Goal: Information Seeking & Learning: Learn about a topic

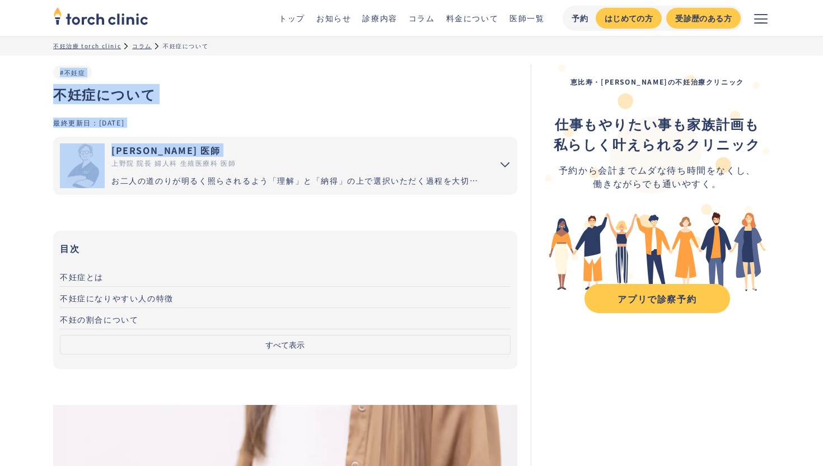
drag, startPoint x: 50, startPoint y: 99, endPoint x: 113, endPoint y: 161, distance: 87.9
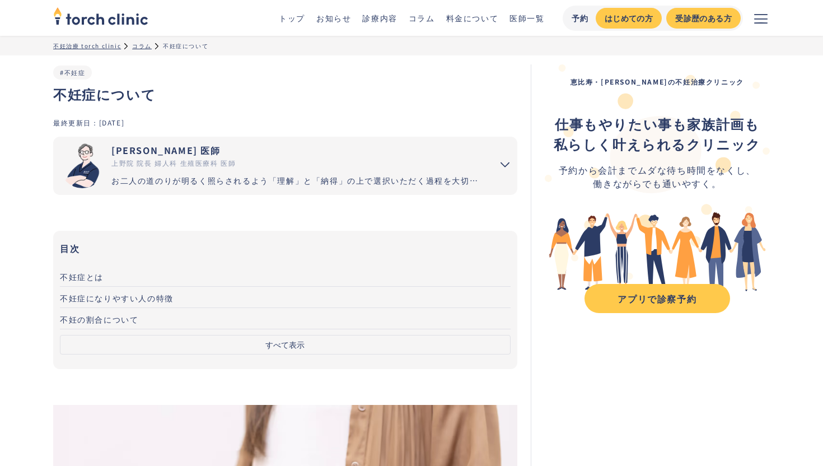
click at [129, 115] on div "不妊症について #不妊症" at bounding box center [285, 90] width 464 height 53
drag, startPoint x: 55, startPoint y: 97, endPoint x: 163, endPoint y: 97, distance: 107.5
click at [163, 97] on h1 "不妊症について" at bounding box center [285, 94] width 464 height 20
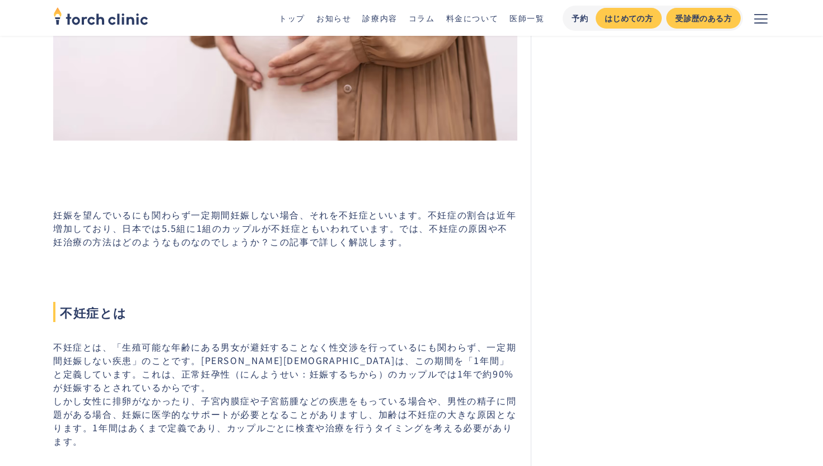
scroll to position [577, 0]
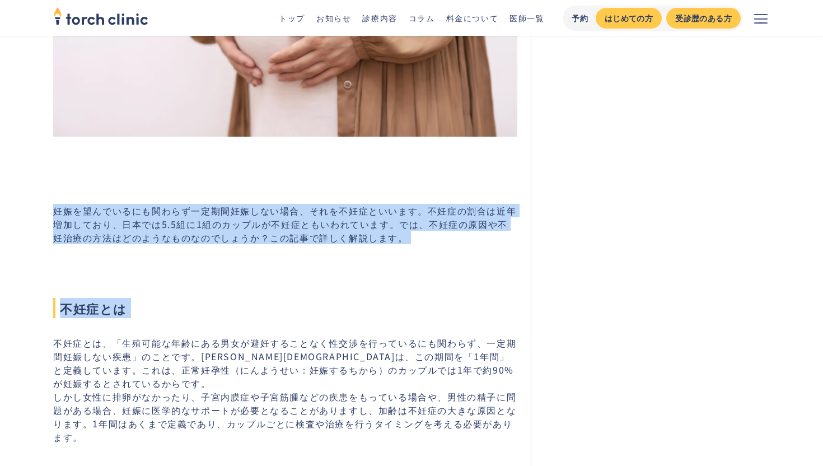
drag, startPoint x: 54, startPoint y: 218, endPoint x: 264, endPoint y: 333, distance: 239.3
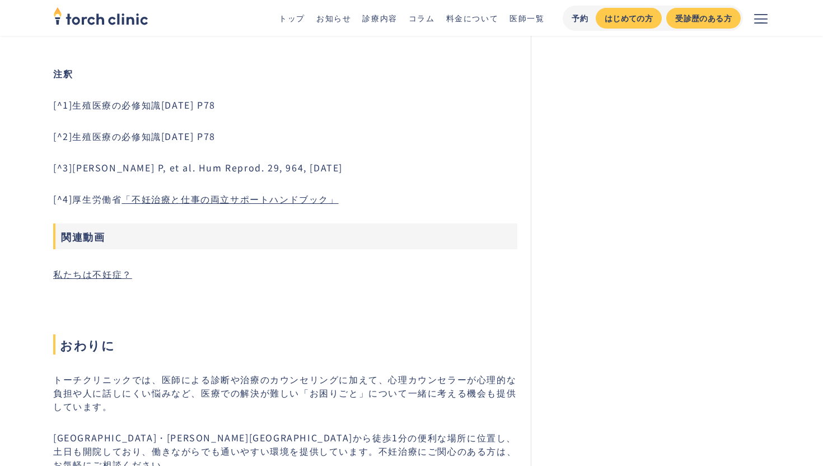
scroll to position [3140, 0]
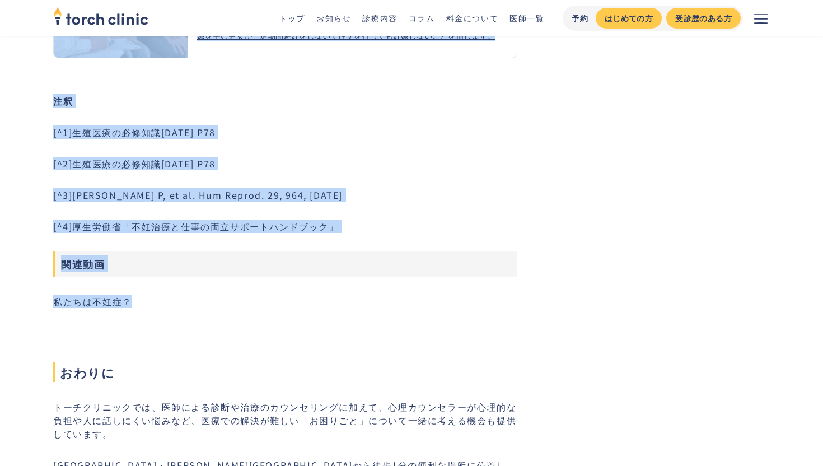
click at [264, 294] on p "私たちは不妊症？" at bounding box center [285, 300] width 464 height 13
copy div "妊娠を望んでいるにも関わらず一定期間妊娠しない場合、それを不妊症といいます。不妊症の割合は近年増加しており、日本では5.5組に1組のカップルが不妊症ともいわれ…"
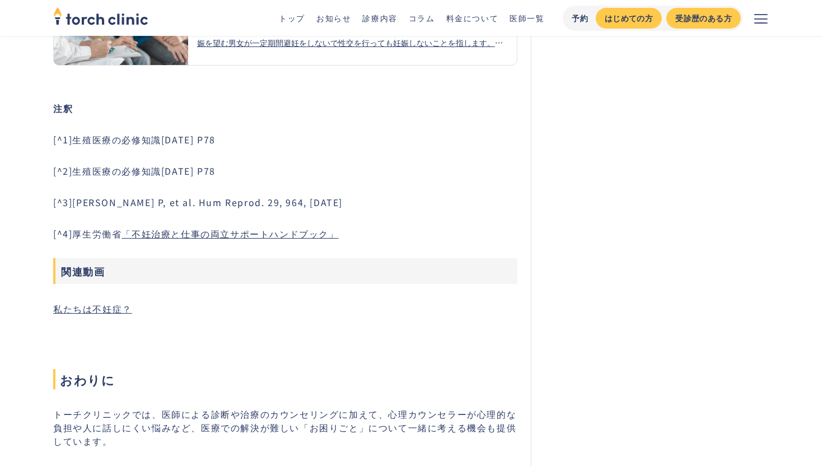
scroll to position [3141, 0]
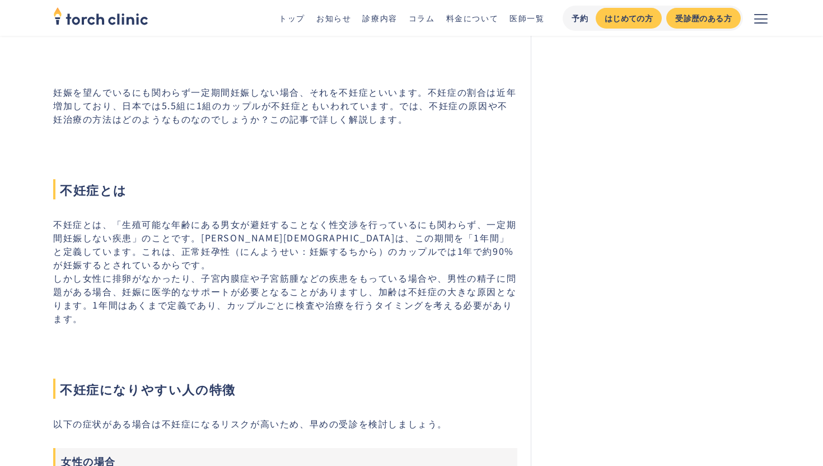
scroll to position [698, 0]
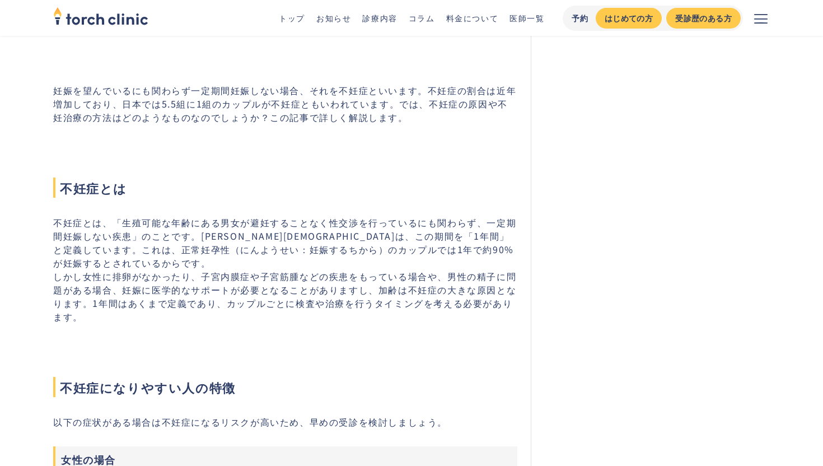
click at [131, 245] on p "不妊症とは、「生殖可能な年齢にある男女が避妊することなく性交渉を行っているにも関わらず、一定期間妊娠しない疾患」のことです。日本産婦人科学会は、この期間を「1…" at bounding box center [285, 269] width 464 height 107
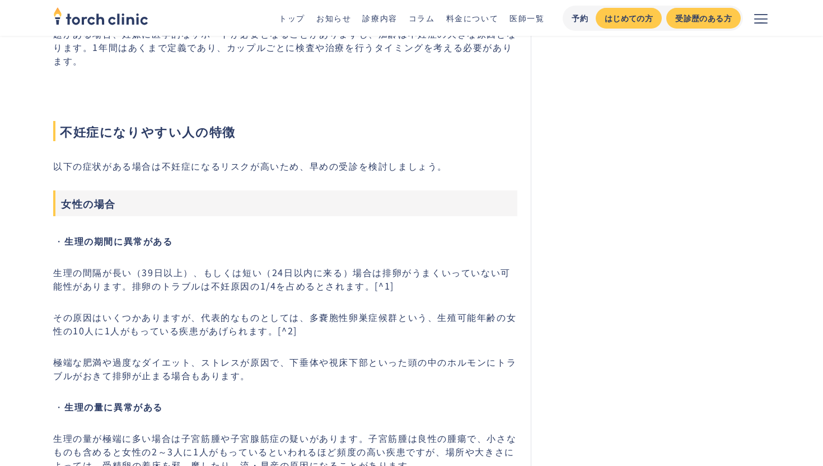
scroll to position [958, 0]
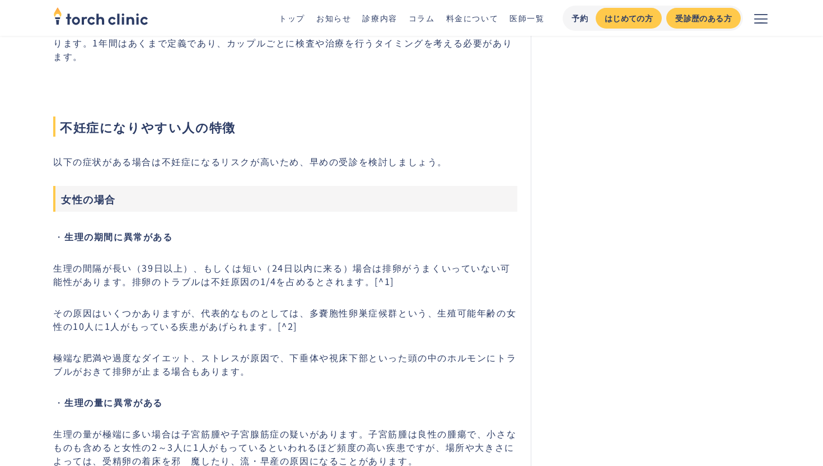
click at [131, 243] on strong "生理の期間に異常がある" at bounding box center [118, 236] width 109 height 13
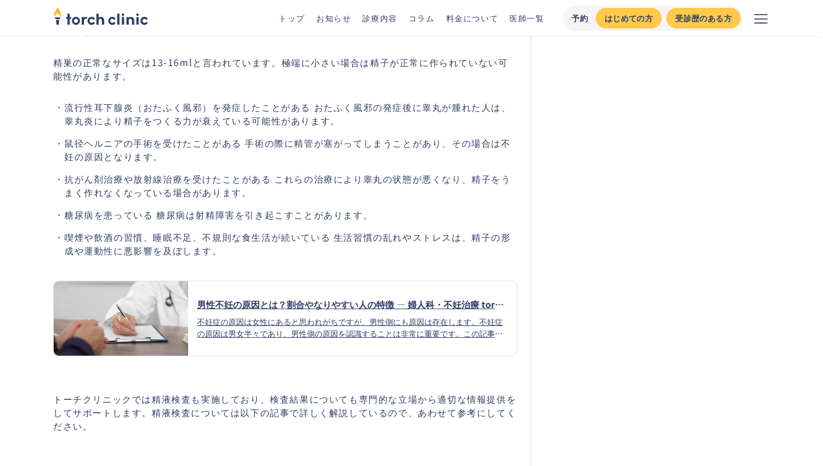
scroll to position [2256, 0]
click at [130, 245] on li "喫煙や飲酒の習慣、睡眠不足、不規則な食生活が続いている 生活習慣の乱れやストレスは、精子の形成や運動性に悪影響を及ぼします。" at bounding box center [290, 243] width 453 height 27
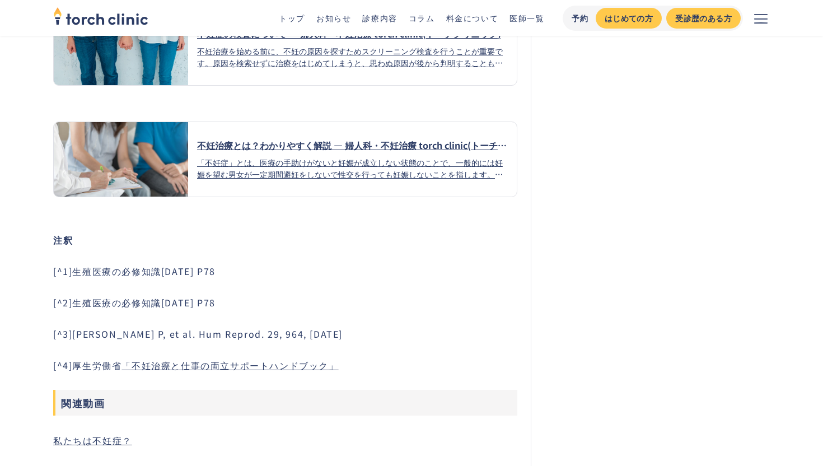
scroll to position [3023, 0]
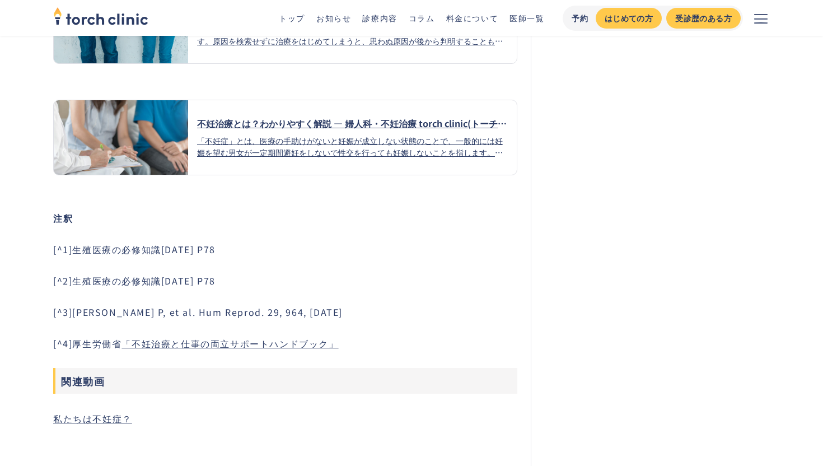
click at [135, 338] on link "「不妊治療と仕事の両立サポートハンドブック」" at bounding box center [229, 342] width 217 height 13
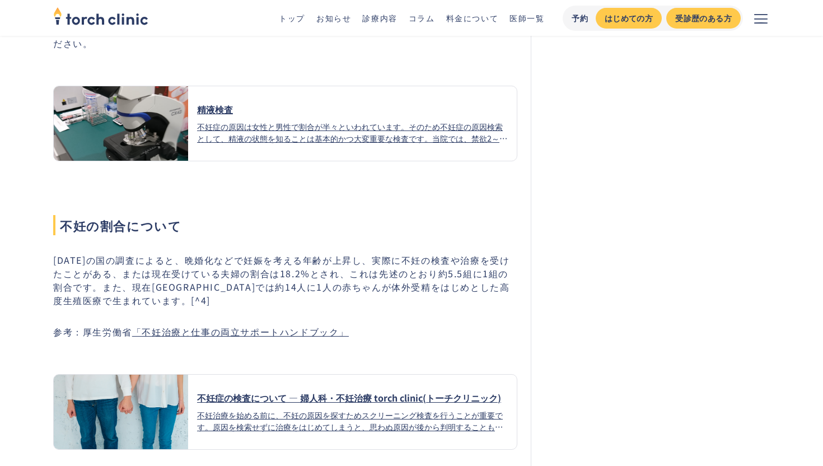
scroll to position [2607, 0]
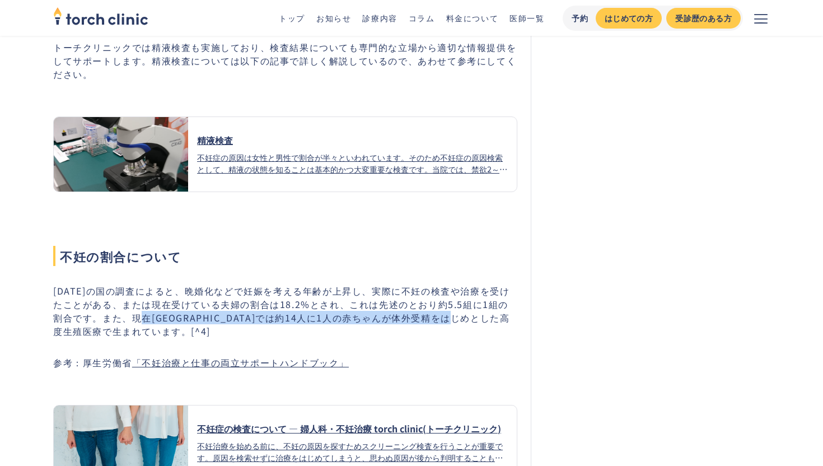
drag, startPoint x: 132, startPoint y: 310, endPoint x: 502, endPoint y: 308, distance: 369.5
click at [502, 308] on p "2015年の国の調査によると、晩婚化などで妊娠を考える年齢が上昇し、実際に不妊の検査や治療を受けたことがある、または現在受けている夫婦の割合は18.2%とされ…" at bounding box center [285, 311] width 464 height 54
copy p "日本では約14人に1人の赤ちゃんが体外受精をはじめとした高度生殖医療で生まれて"
click at [472, 163] on div "不妊症の原因は女性と男性で割合が半々といわれています。そのため不妊症の原因検索として、精液の状態を知ることは基本的かつ大変重要な検査です。当院では、禁欲2～3…" at bounding box center [352, 163] width 311 height 24
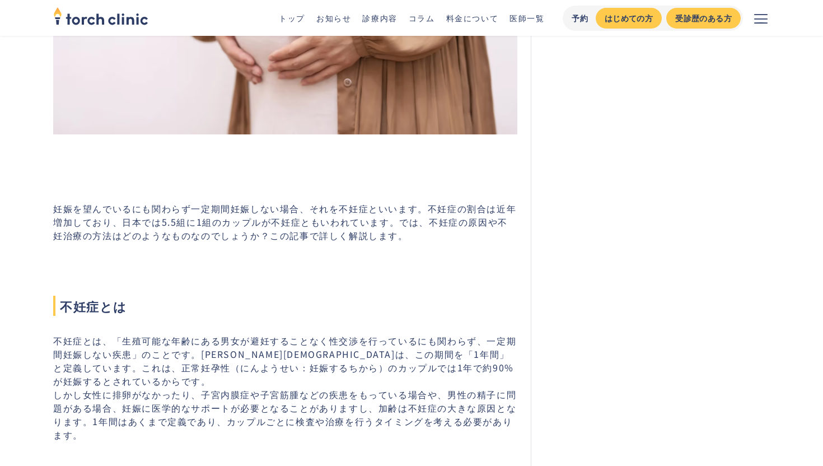
scroll to position [680, 0]
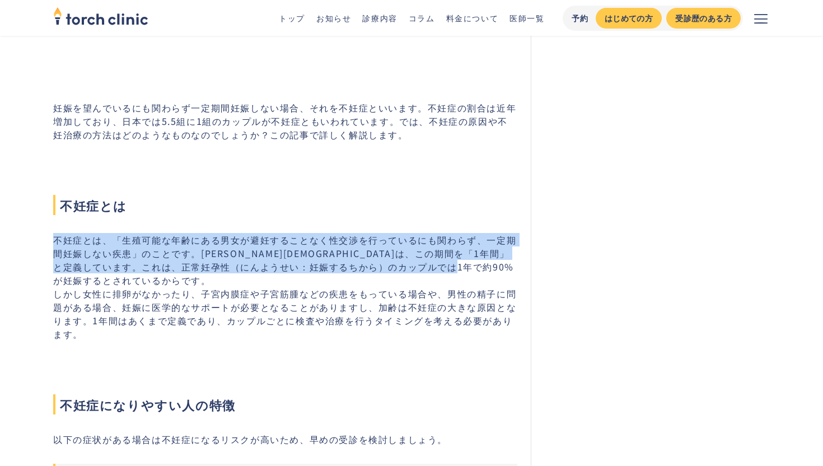
drag, startPoint x: 53, startPoint y: 244, endPoint x: 150, endPoint y: 286, distance: 105.8
click at [150, 286] on p "不妊症とは、「生殖可能な年齢にある男女が避妊することなく性交渉を行っているにも関わらず、一定期間妊娠しない疾患」のことです。日本産婦人科学会は、この期間を「1…" at bounding box center [285, 286] width 464 height 107
copy p "不妊症とは、「生殖可能な年齢にある男女が避妊することなく性交渉を行っているにも関わらず、一定期間妊娠しない疾患」のことです。日本産婦人科学会は、この期間を「1…"
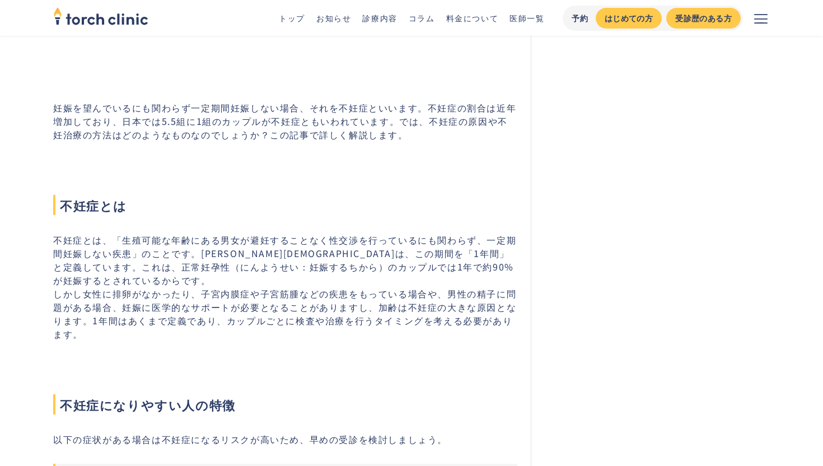
click at [373, 169] on h2 "不妊症とは" at bounding box center [285, 186] width 464 height 58
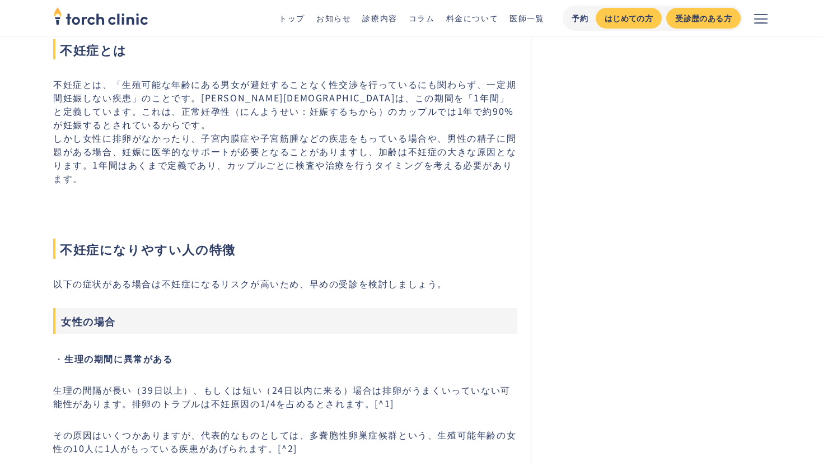
scroll to position [848, 0]
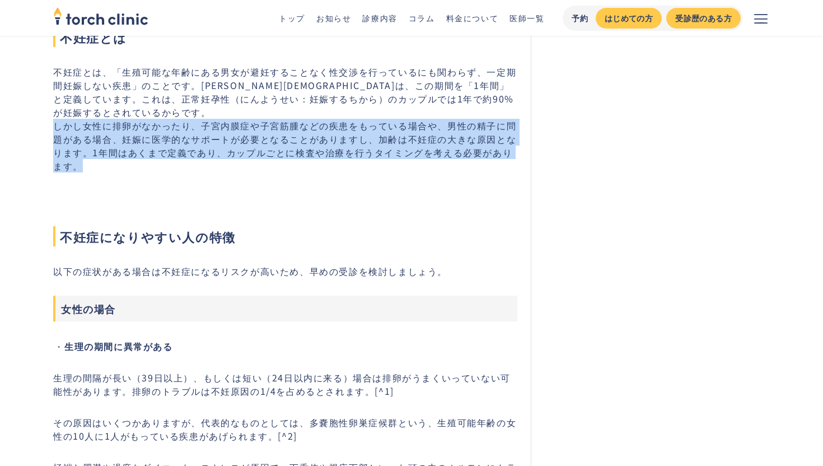
drag, startPoint x: 51, startPoint y: 129, endPoint x: 123, endPoint y: 172, distance: 84.1
copy p "しかし女性に排卵がなかったり、子宮内膜症や子宮筋腫などの疾患をもっている場合や、男性の精子に問題がある場合、妊娠に医学的なサポートが必要となることがありますし…"
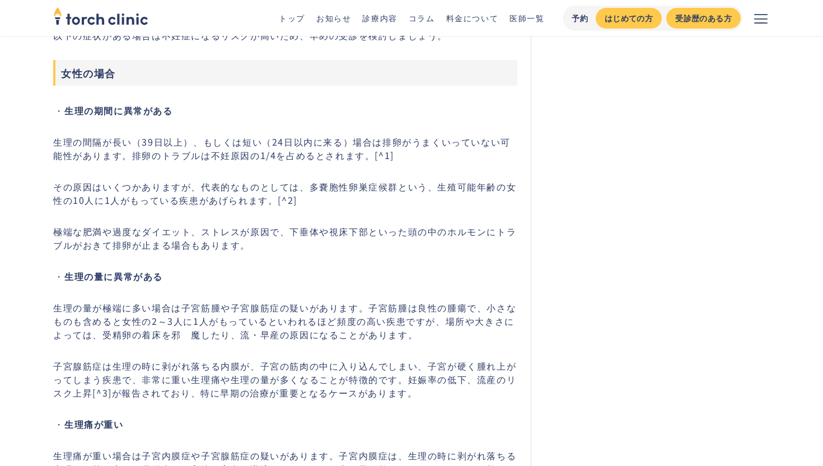
scroll to position [1086, 0]
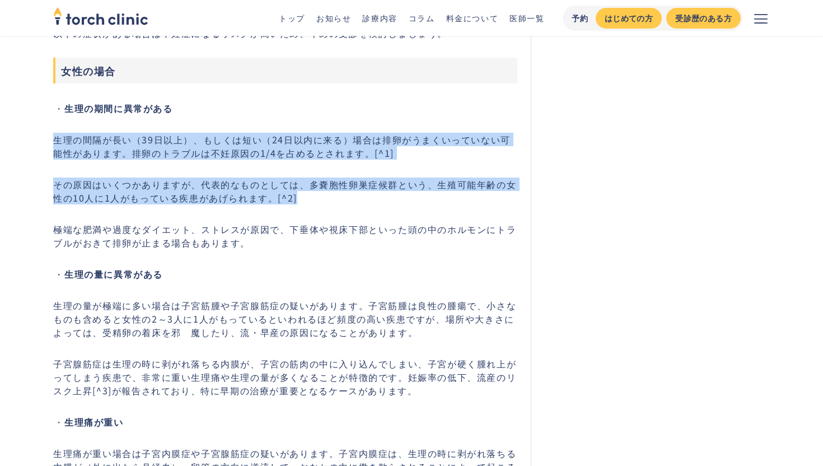
drag, startPoint x: 50, startPoint y: 141, endPoint x: 311, endPoint y: 205, distance: 269.2
copy div "生理の間隔が長い（39日以上）、もしくは短い（24日以内に来る）場合は排卵がうまくいっていない可能性があります。排卵のトラブルは不妊原因の1/4を占めるとされ…"
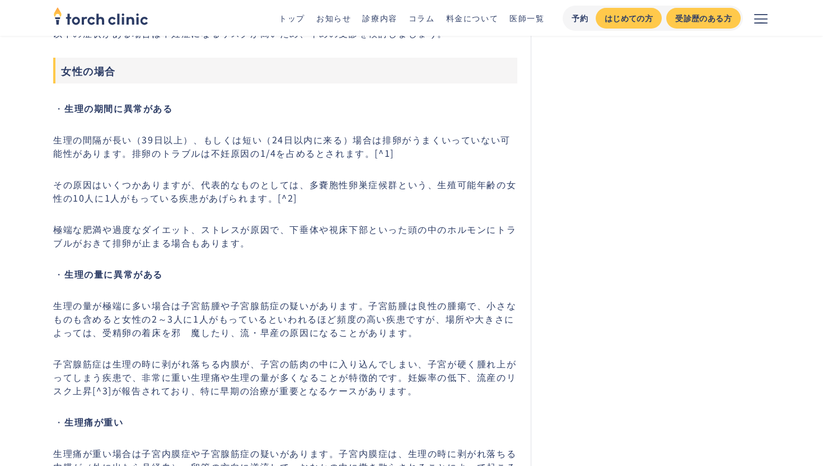
click at [212, 240] on p "極端な肥満や過度なダイエット、ストレスが原因で、下垂体や視床下部といった頭の中のホルモンにトラブルがおきて排卵が止まる場合もあります。" at bounding box center [285, 235] width 464 height 27
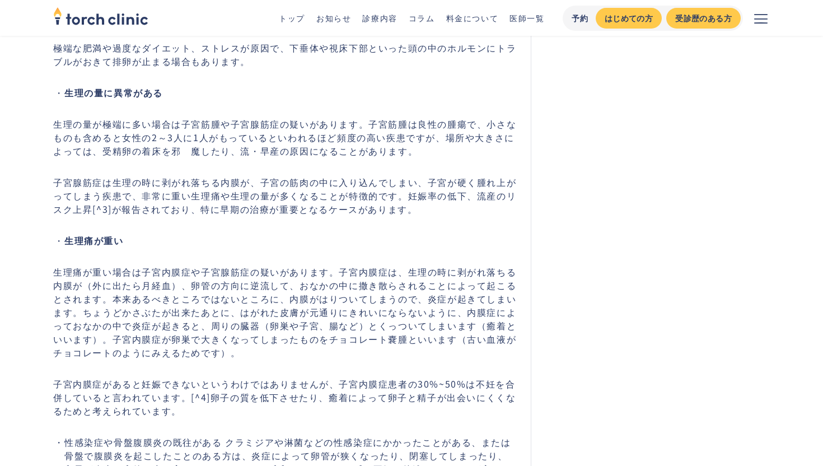
scroll to position [1271, 0]
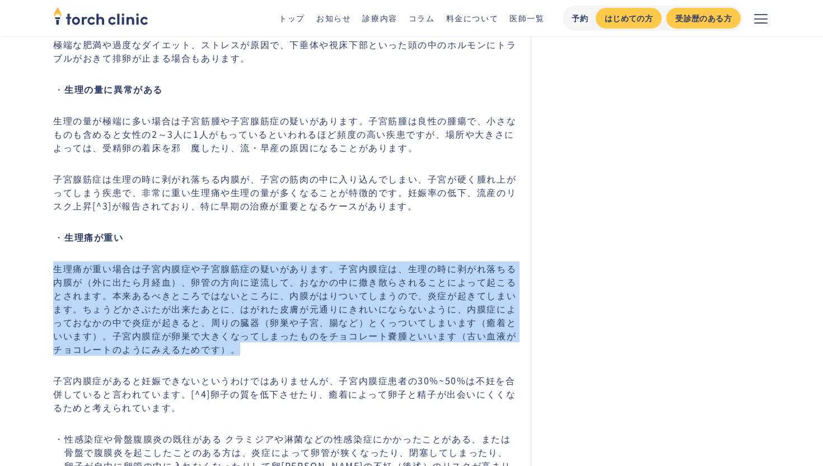
drag, startPoint x: 55, startPoint y: 273, endPoint x: 263, endPoint y: 355, distance: 222.9
click at [263, 355] on p "生理痛が重い場合は子宮内膜症や子宮腺筋症の疑いがあります。子宮内膜症は、生理の時に剥がれ落ちる内膜が（外に出たら月経血）、卵管の方向に逆流して、おなかの中に撒…" at bounding box center [285, 308] width 464 height 94
copy p "生理痛が重い場合は子宮内膜症や子宮腺筋症の疑いがあります。子宮内膜症は、生理の時に剥がれ落ちる内膜が（外に出たら月経血）、卵管の方向に逆流して、おなかの中に撒…"
click at [312, 355] on p "生理痛が重い場合は子宮内膜症や子宮腺筋症の疑いがあります。子宮内膜症は、生理の時に剥がれ落ちる内膜が（外に出たら月経血）、卵管の方向に逆流して、おなかの中に撒…" at bounding box center [285, 308] width 464 height 94
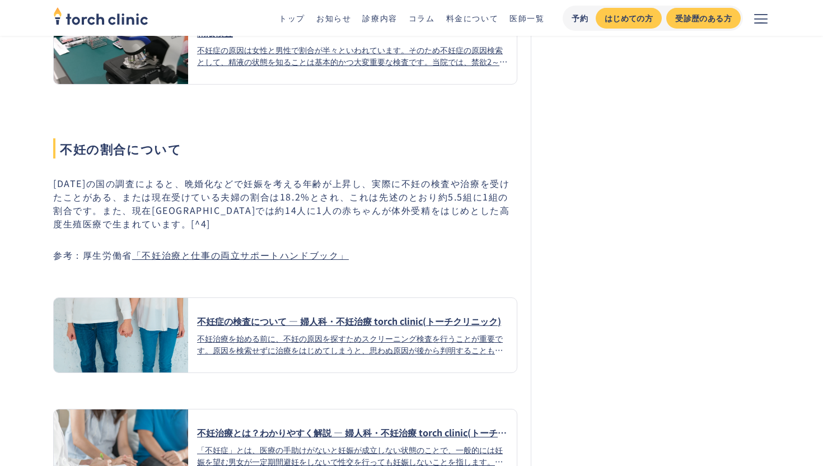
scroll to position [2717, 0]
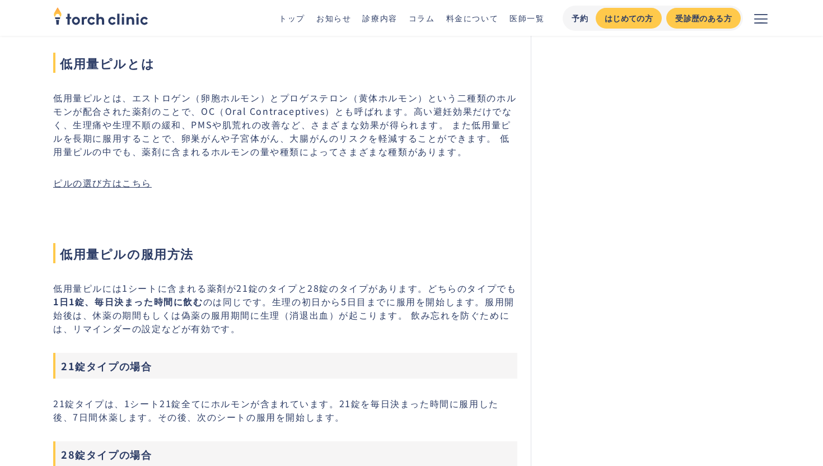
scroll to position [809, 0]
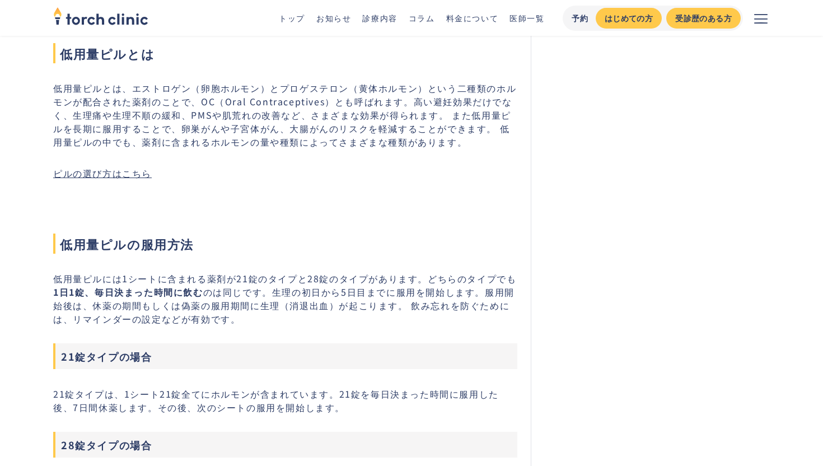
click at [112, 180] on link "ピルの選び方はこちら" at bounding box center [102, 172] width 99 height 13
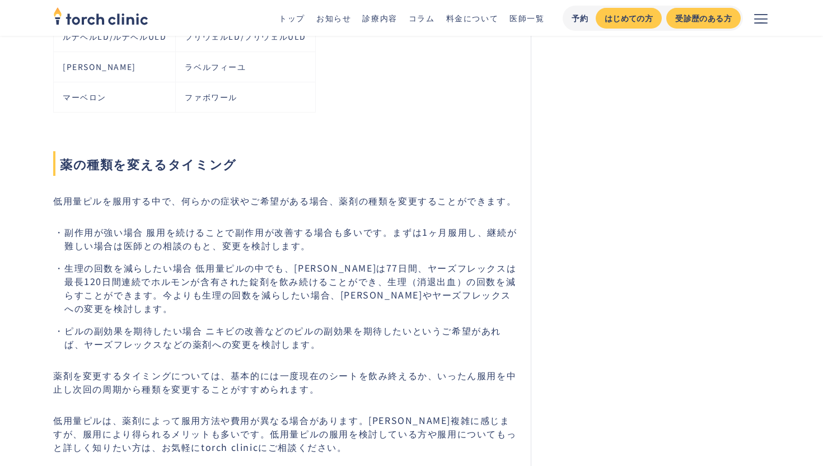
scroll to position [1882, 0]
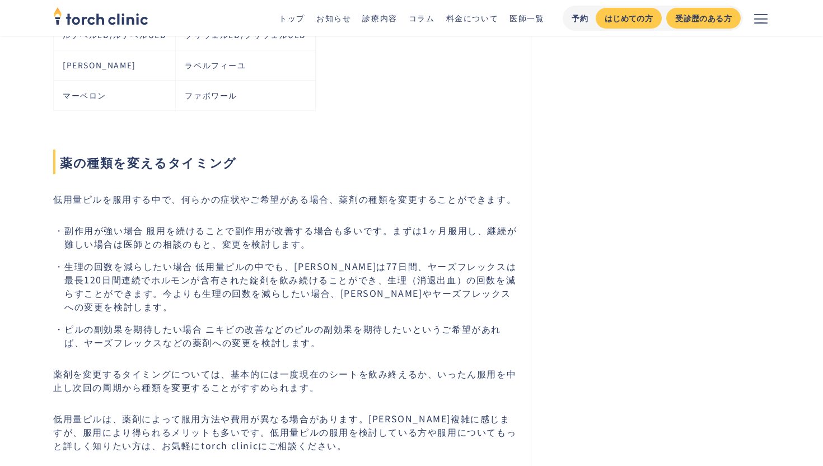
click at [311, 149] on h1 "薬の種類を変えるタイミング" at bounding box center [285, 161] width 464 height 25
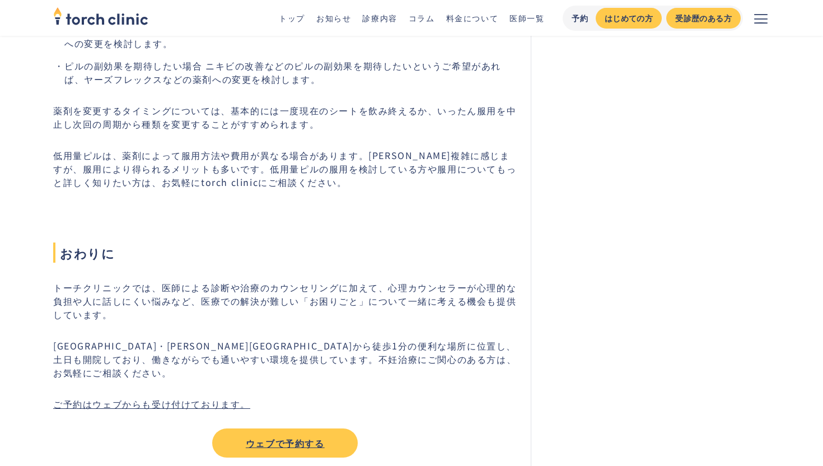
scroll to position [2146, 0]
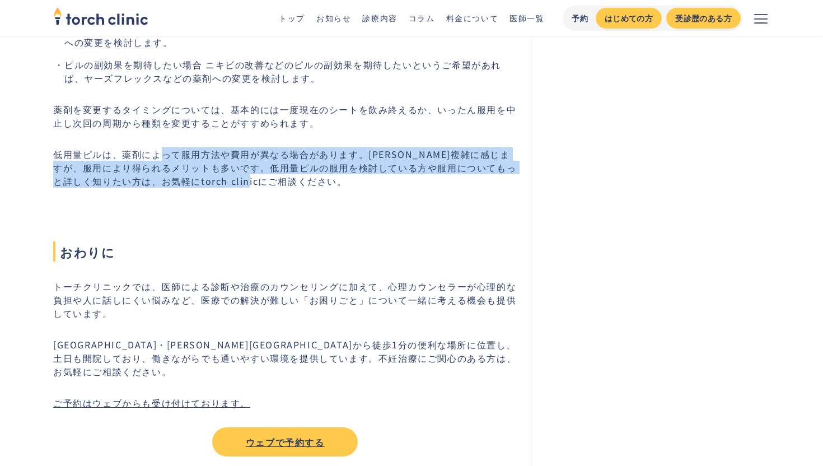
drag, startPoint x: 293, startPoint y: 156, endPoint x: 161, endPoint y: 130, distance: 134.5
click at [161, 147] on p "低用量ピルは、薬剤によって服用方法や費用が異なる場合があります。[PERSON_NAME]複雑に感じますが、服用により得られるメリットも多いです。低用量ピルの…" at bounding box center [285, 167] width 464 height 40
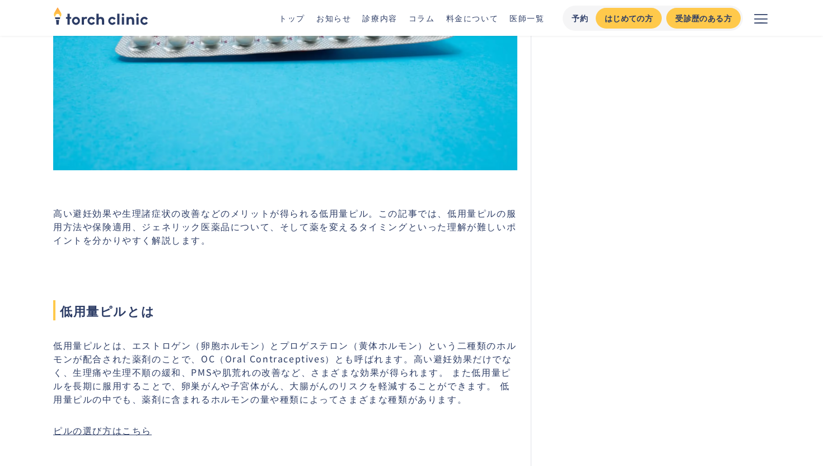
scroll to position [563, 0]
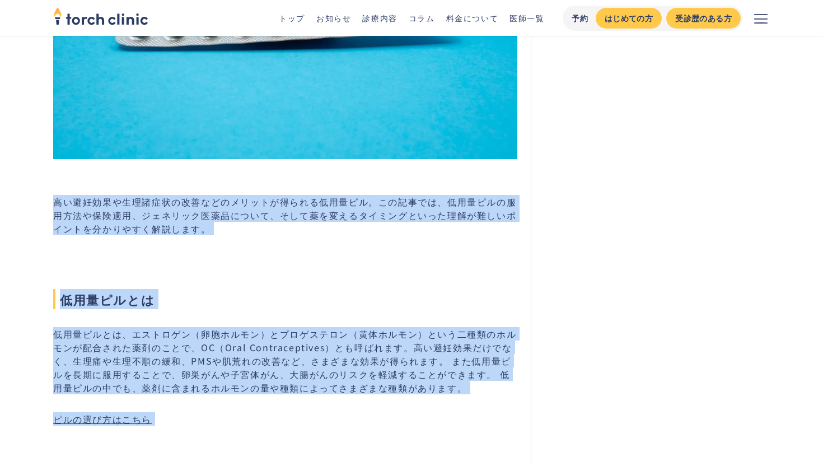
copy div "loremipsumdolorsitametconsectetu。adipis、elitseddoeiusmo、temporincidid、utlaboree…"
